Goal: Task Accomplishment & Management: Manage account settings

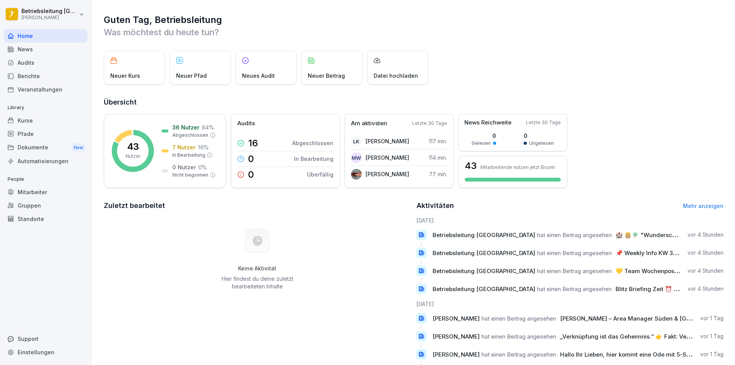
click at [38, 72] on div "Berichte" at bounding box center [45, 75] width 83 height 13
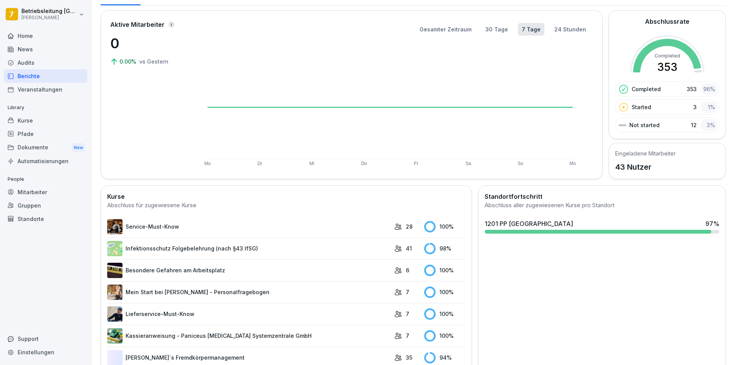
scroll to position [77, 0]
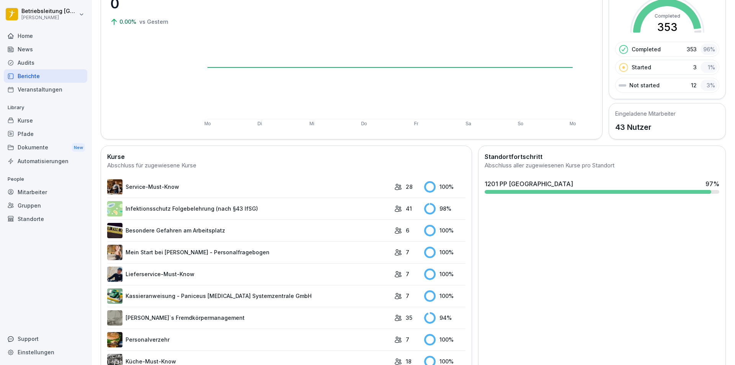
click at [43, 46] on div "News" at bounding box center [45, 48] width 83 height 13
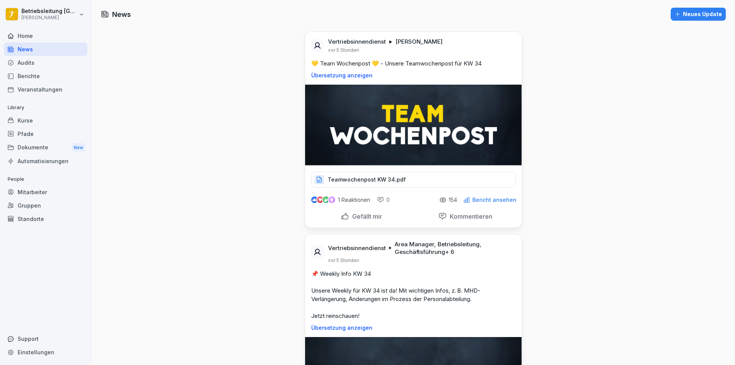
scroll to position [191, 0]
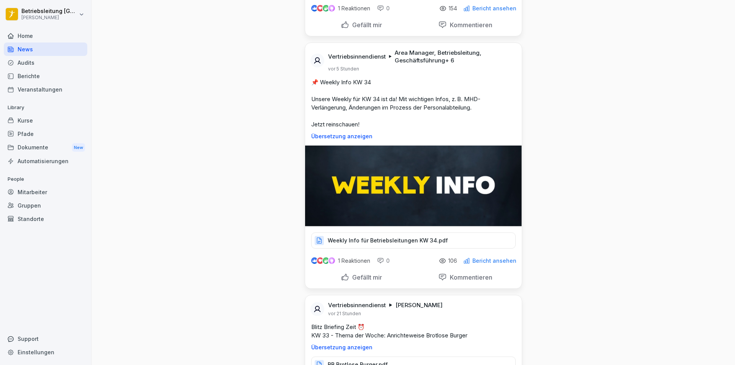
click at [379, 236] on div "Weekly Info für Betriebsleitungen KW 34.pdf" at bounding box center [413, 240] width 204 height 16
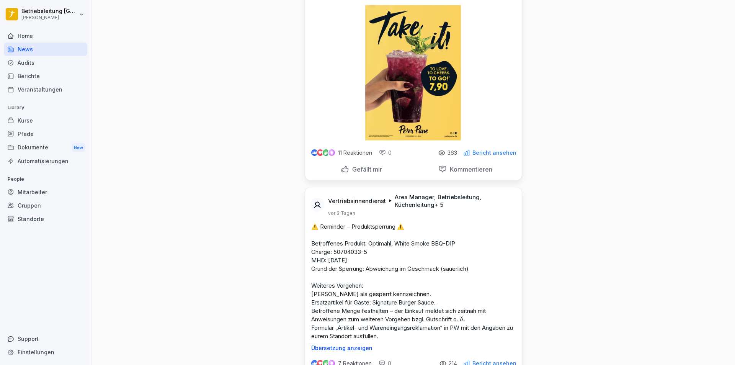
scroll to position [2028, 0]
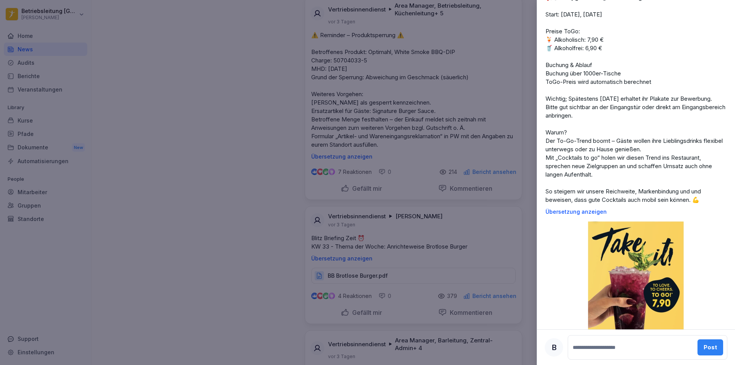
scroll to position [130, 0]
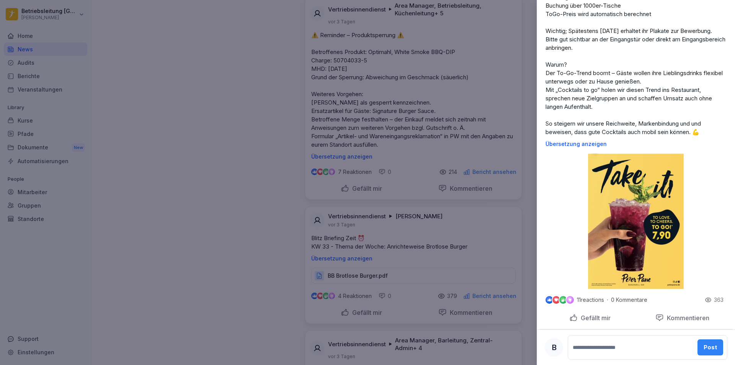
click at [638, 235] on img at bounding box center [636, 221] width 96 height 136
click at [204, 194] on div at bounding box center [367, 182] width 735 height 365
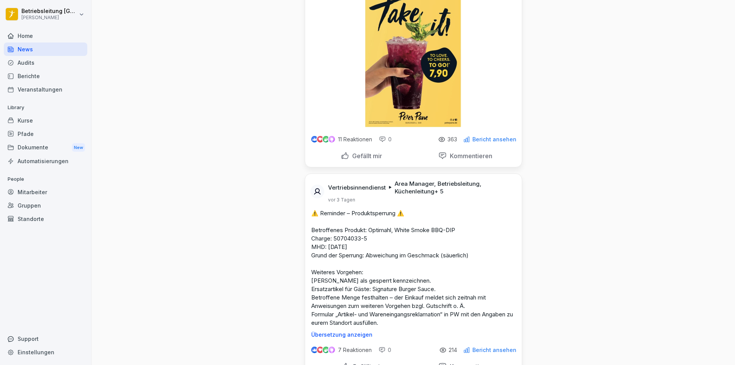
scroll to position [1837, 0]
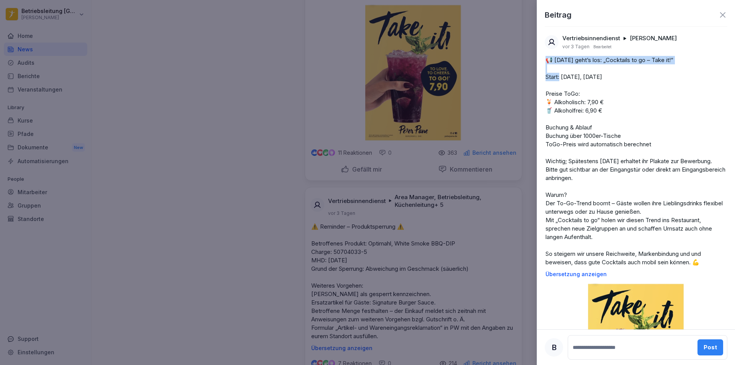
drag, startPoint x: 548, startPoint y: 59, endPoint x: 562, endPoint y: 75, distance: 22.2
click at [562, 75] on p "📢 [DATE] geht’s los: „Cocktails to go – Take it!“ Start: [DATE], [DATE] Preise …" at bounding box center [635, 161] width 181 height 210
click at [545, 92] on p "📢 [DATE] geht’s los: „Cocktails to go – Take it!“ Start: [DATE], [DATE] Preise …" at bounding box center [635, 161] width 181 height 210
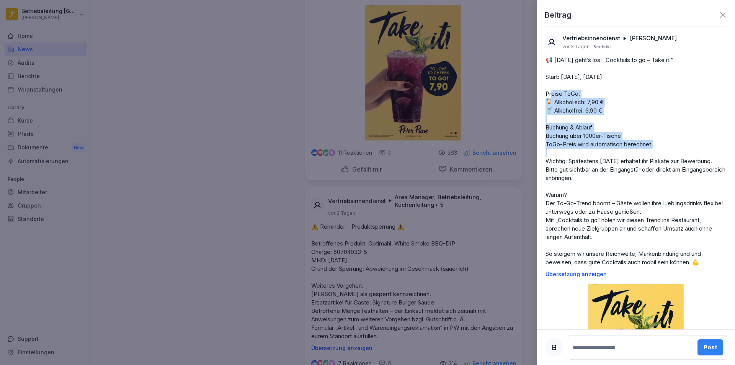
drag, startPoint x: 546, startPoint y: 92, endPoint x: 658, endPoint y: 147, distance: 124.9
click at [658, 147] on p "📢 [DATE] geht’s los: „Cocktails to go – Take it!“ Start: [DATE], [DATE] Preise …" at bounding box center [635, 161] width 181 height 210
copy p "reise ToGo: 🍹 Alkoholisch: 7,90 € 🥤 Alkoholfrei: 6,90 € Buchung & Ablauf Buchun…"
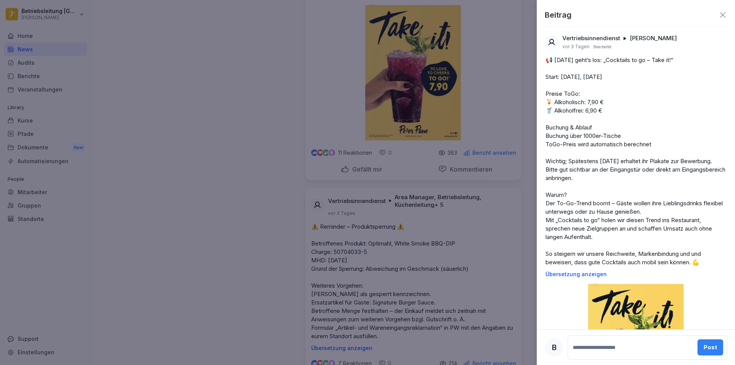
click at [222, 70] on div at bounding box center [367, 182] width 735 height 365
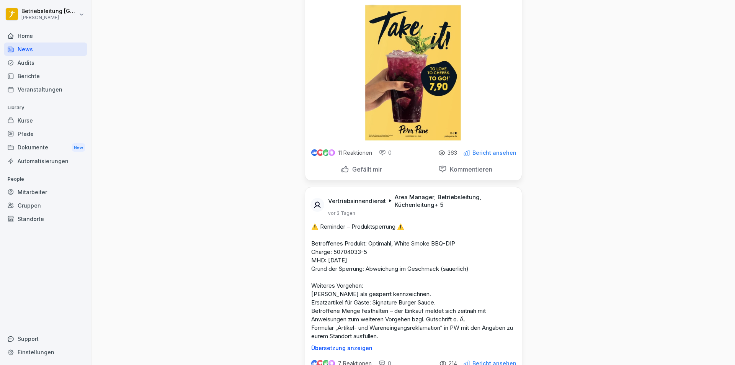
click at [59, 76] on div "Berichte" at bounding box center [45, 75] width 83 height 13
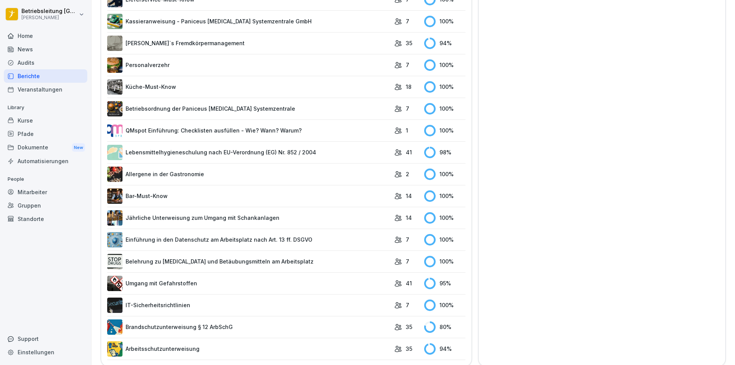
scroll to position [364, 0]
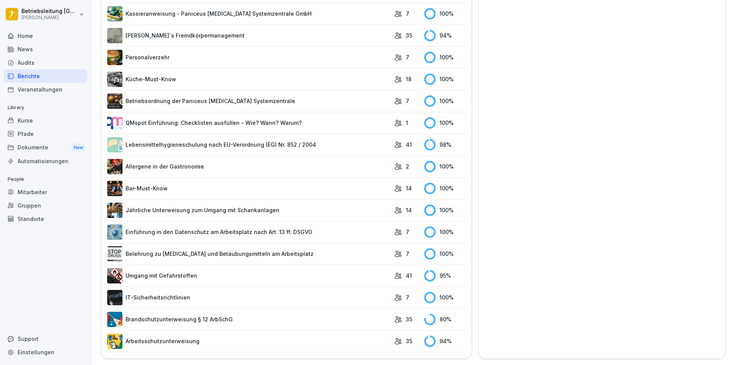
click at [259, 311] on link "Brandschutzunterweisung § 12 ArbSchG" at bounding box center [248, 318] width 283 height 15
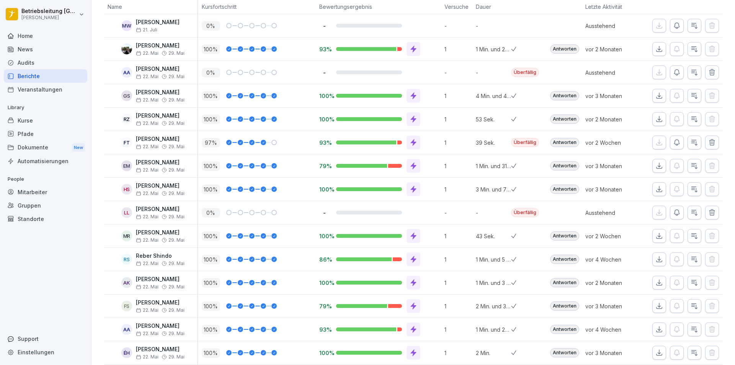
scroll to position [5, 0]
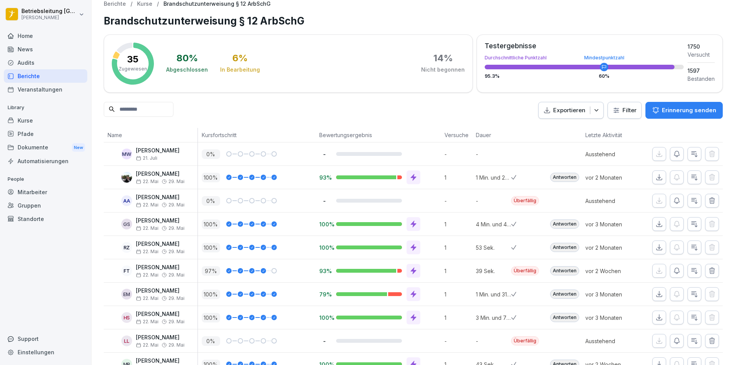
click at [42, 196] on div "Mitarbeiter" at bounding box center [45, 191] width 83 height 13
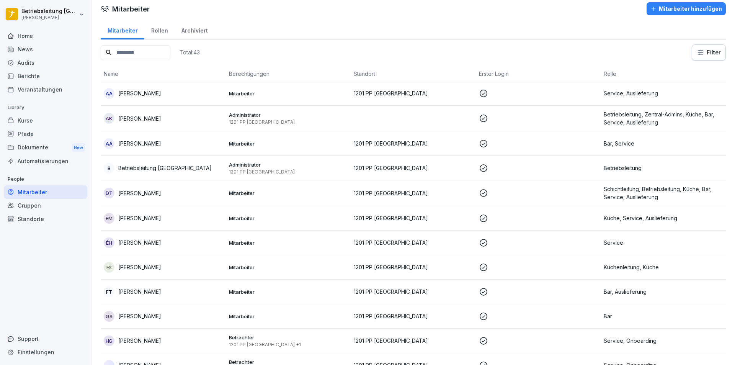
click at [204, 118] on div "AK [PERSON_NAME]" at bounding box center [163, 118] width 119 height 11
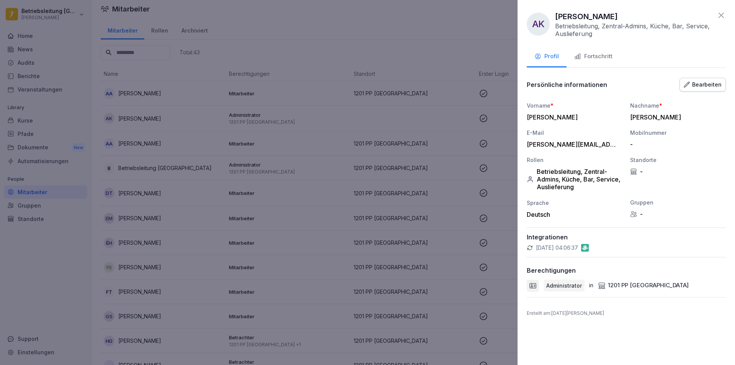
click at [609, 55] on div "Fortschritt" at bounding box center [593, 56] width 38 height 9
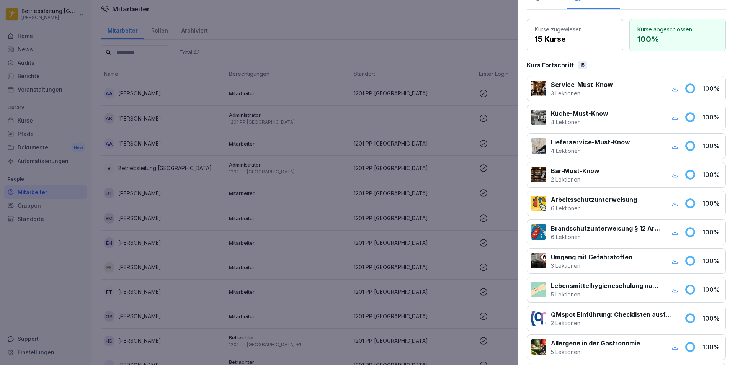
scroll to position [77, 0]
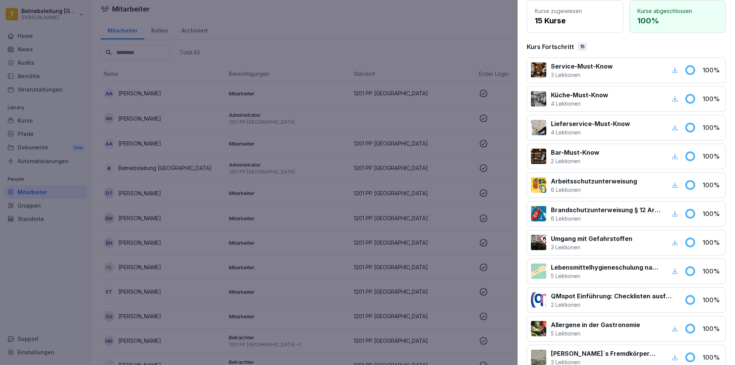
click at [624, 213] on p "Brandschutzunterweisung § 12 ArbSchG" at bounding box center [606, 209] width 110 height 9
click at [463, 38] on div at bounding box center [367, 182] width 735 height 365
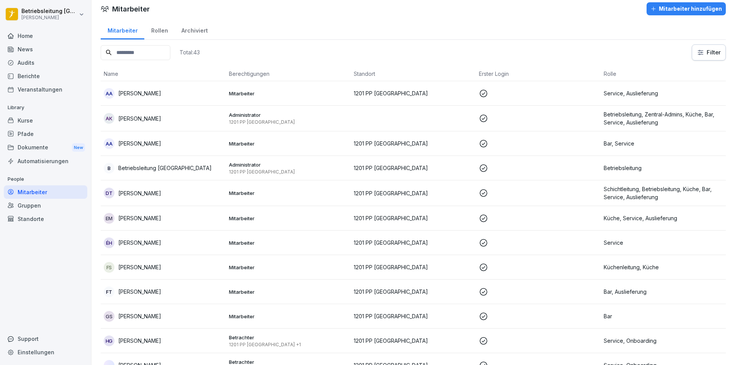
click at [170, 51] on input at bounding box center [136, 52] width 70 height 15
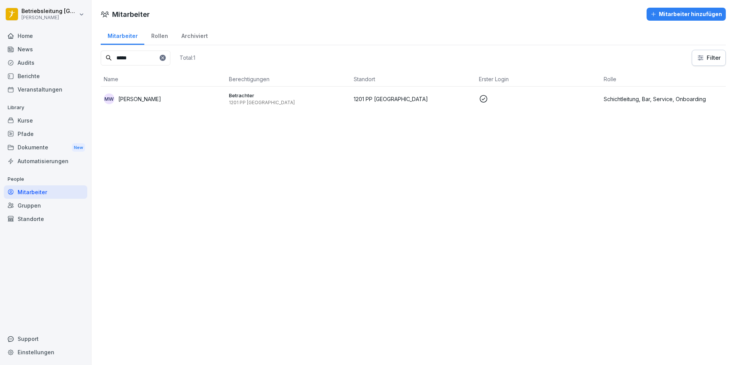
type input "*****"
click at [432, 102] on p "1201 PP [GEOGRAPHIC_DATA]" at bounding box center [413, 99] width 119 height 8
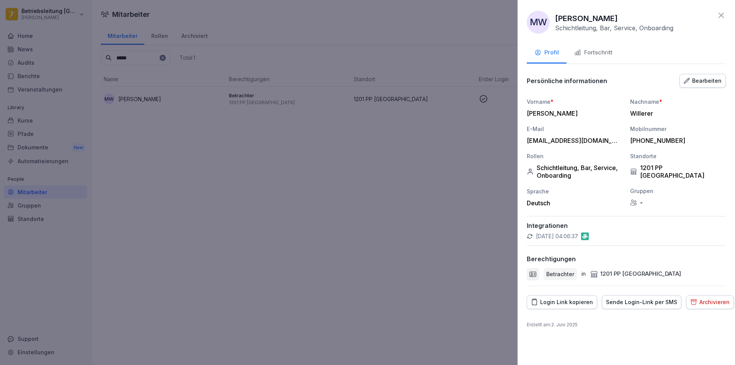
click at [608, 52] on div "Fortschritt" at bounding box center [593, 52] width 38 height 9
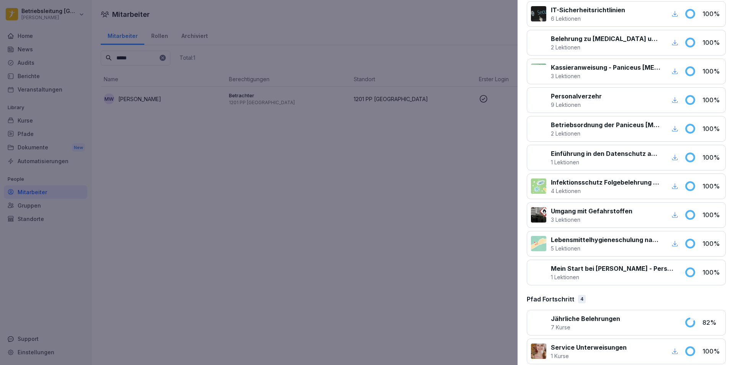
scroll to position [397, 0]
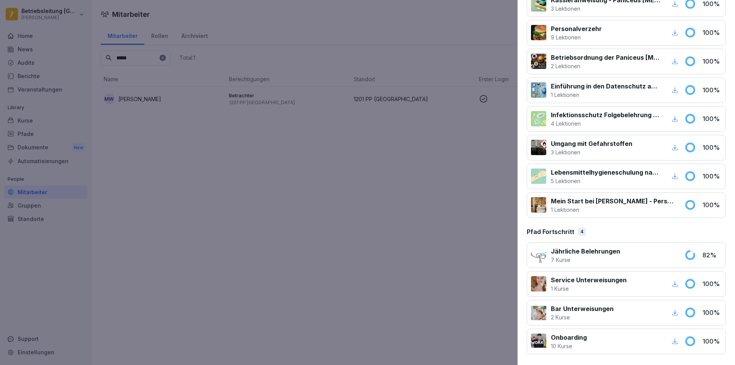
click at [643, 262] on div at bounding box center [651, 254] width 55 height 17
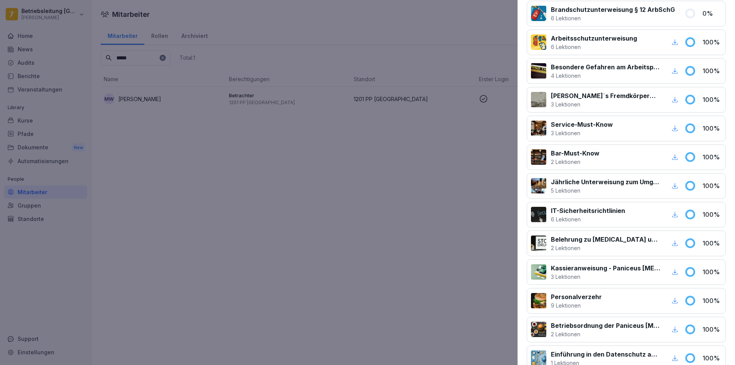
scroll to position [0, 0]
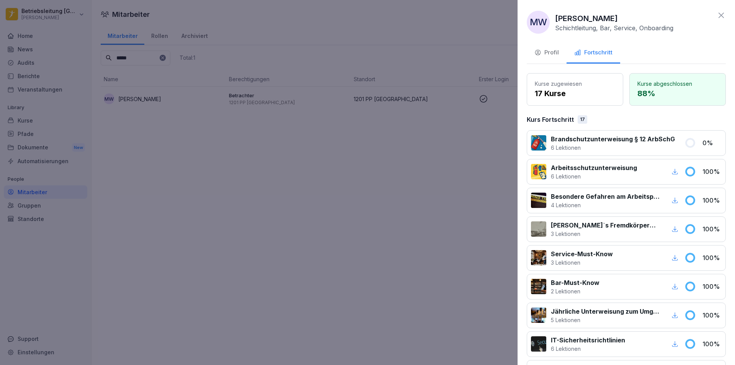
click at [551, 51] on div "Profil" at bounding box center [546, 52] width 24 height 9
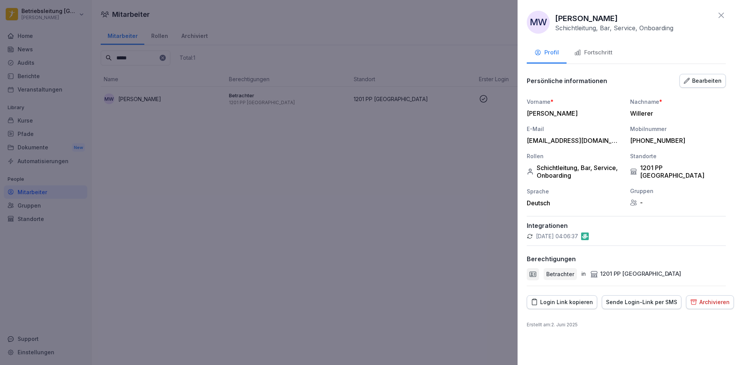
click at [582, 297] on button "Login Link kopieren" at bounding box center [562, 302] width 70 height 14
click at [378, 137] on div at bounding box center [367, 182] width 735 height 365
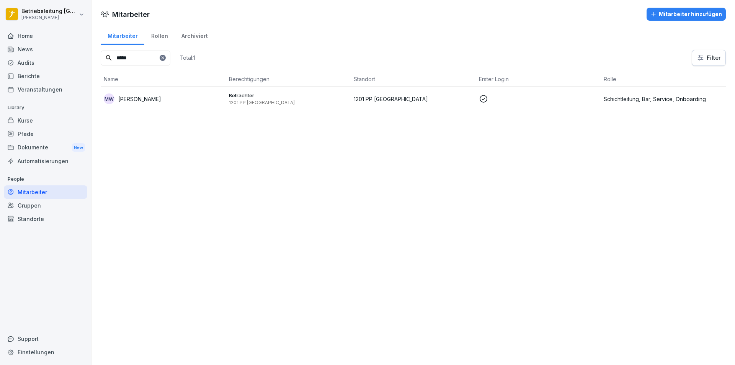
click at [52, 41] on div "Home" at bounding box center [45, 35] width 83 height 13
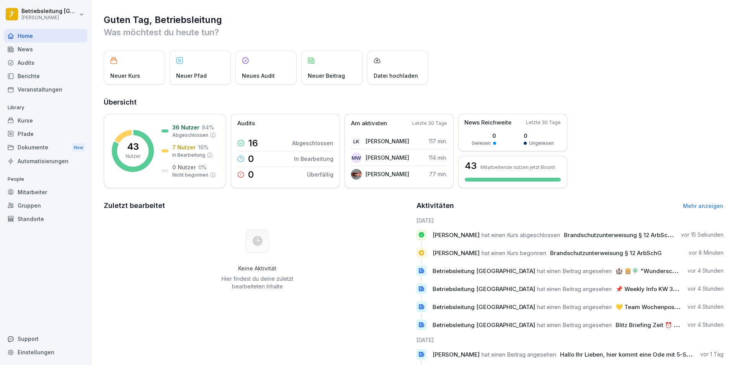
click at [46, 73] on div "Berichte" at bounding box center [45, 75] width 83 height 13
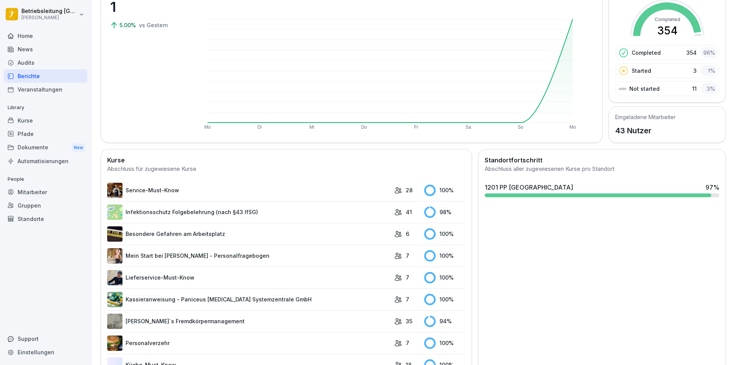
scroll to position [77, 0]
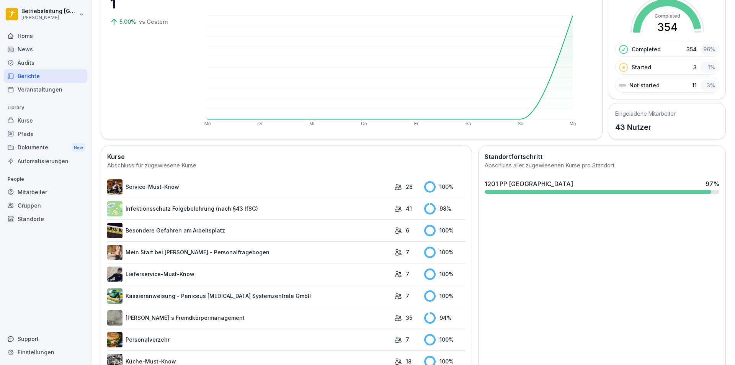
click at [364, 205] on link "Infektionsschutz Folgebelehrung (nach §43 IfSG)" at bounding box center [248, 208] width 283 height 15
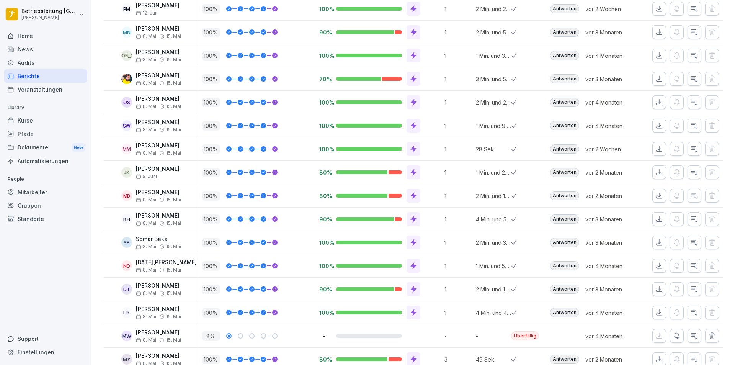
scroll to position [758, 0]
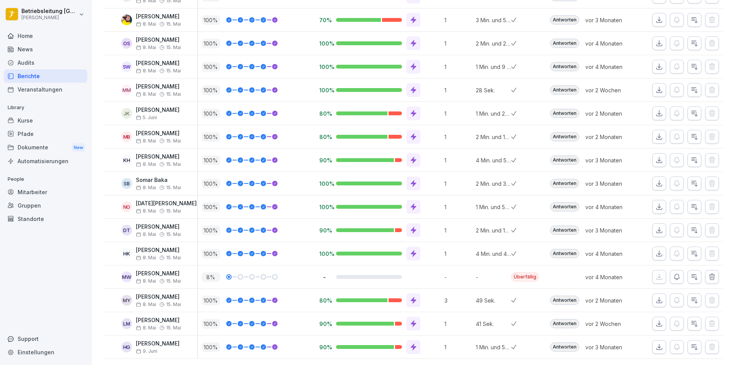
click at [47, 191] on div "Mitarbeiter" at bounding box center [45, 191] width 83 height 13
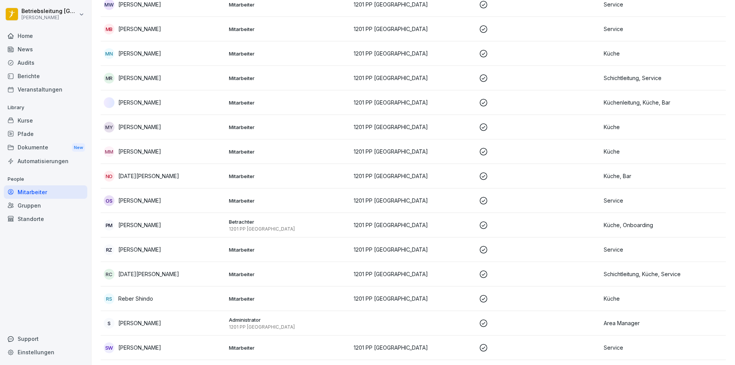
scroll to position [8, 0]
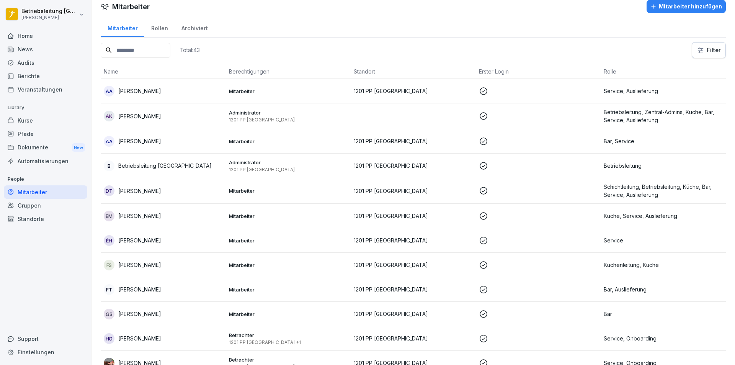
click at [148, 44] on input at bounding box center [136, 50] width 70 height 15
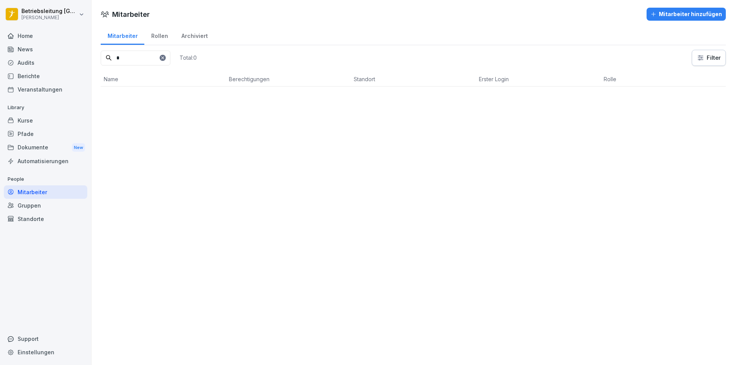
scroll to position [0, 0]
type input "****"
click at [282, 96] on p "Mitarbeiter" at bounding box center [288, 98] width 119 height 7
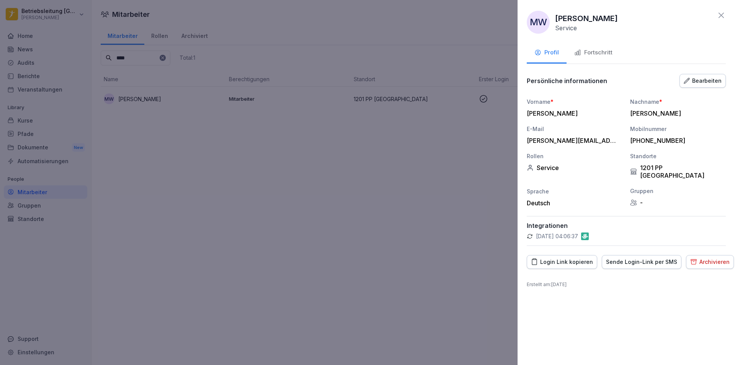
click at [576, 258] on div "Login Link kopieren" at bounding box center [562, 262] width 62 height 8
